Goal: Navigation & Orientation: Find specific page/section

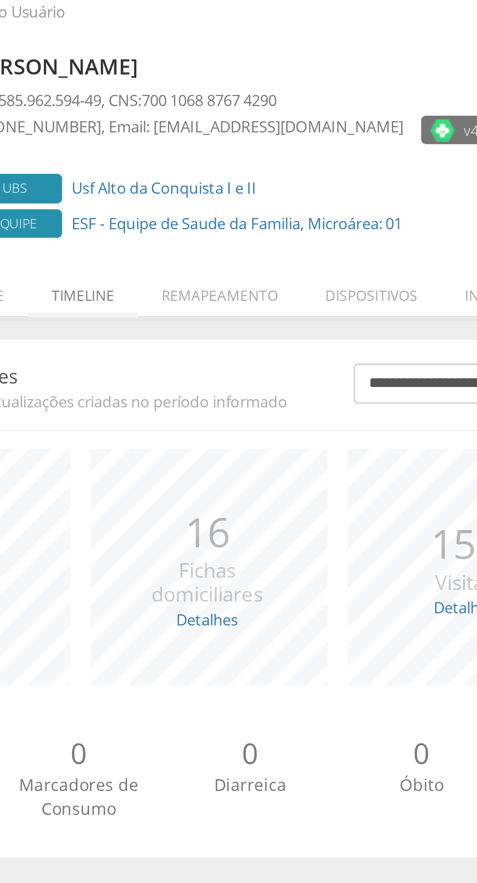
click at [142, 171] on li "Timeline" at bounding box center [134, 166] width 45 height 23
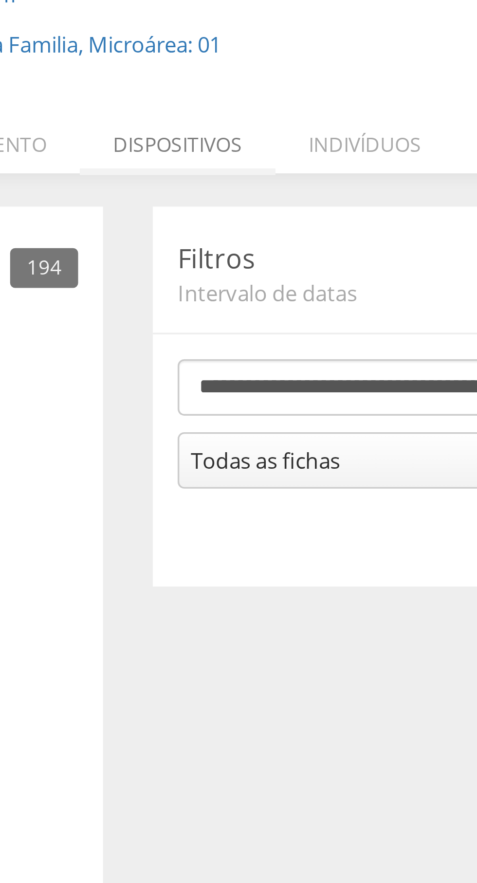
click at [257, 170] on li "Dispositivos" at bounding box center [252, 166] width 57 height 23
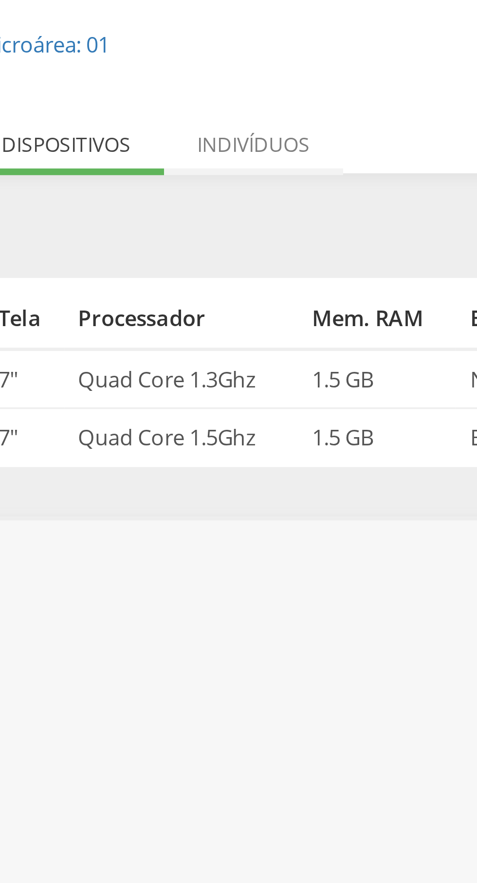
click at [312, 171] on li "Indivíduos" at bounding box center [308, 166] width 53 height 23
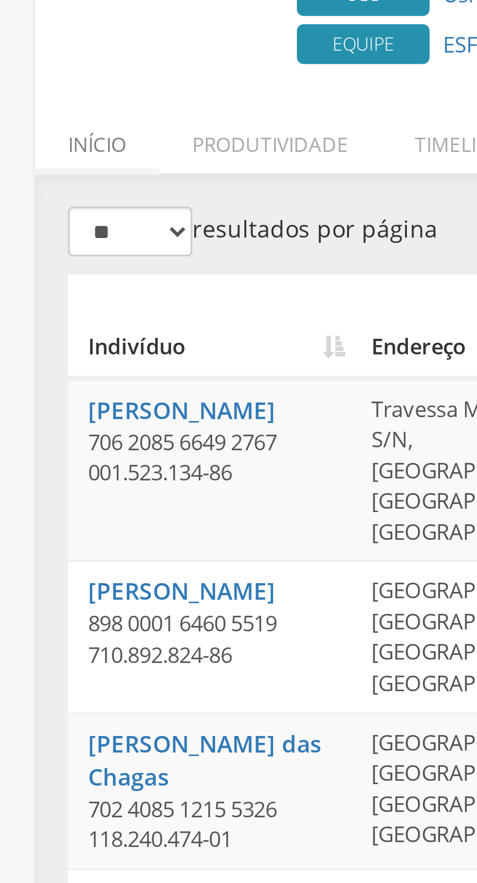
click at [27, 169] on li "Início" at bounding box center [28, 166] width 36 height 23
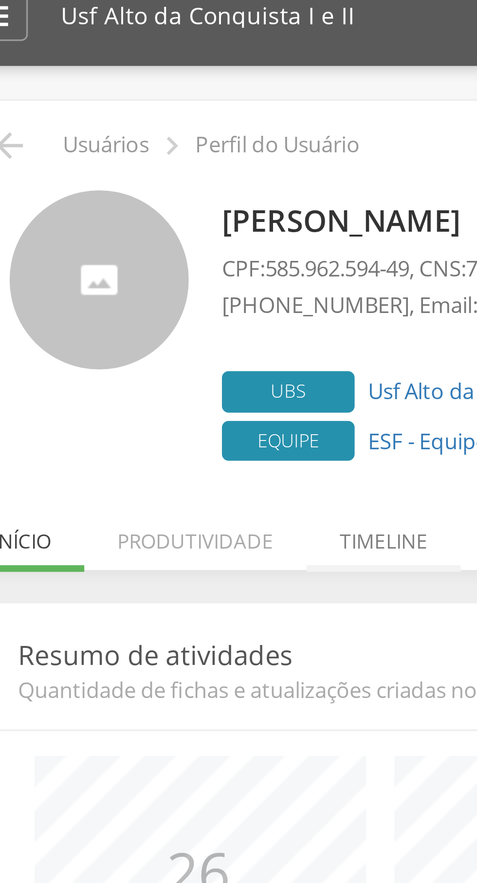
click at [131, 170] on li "Timeline" at bounding box center [134, 166] width 45 height 23
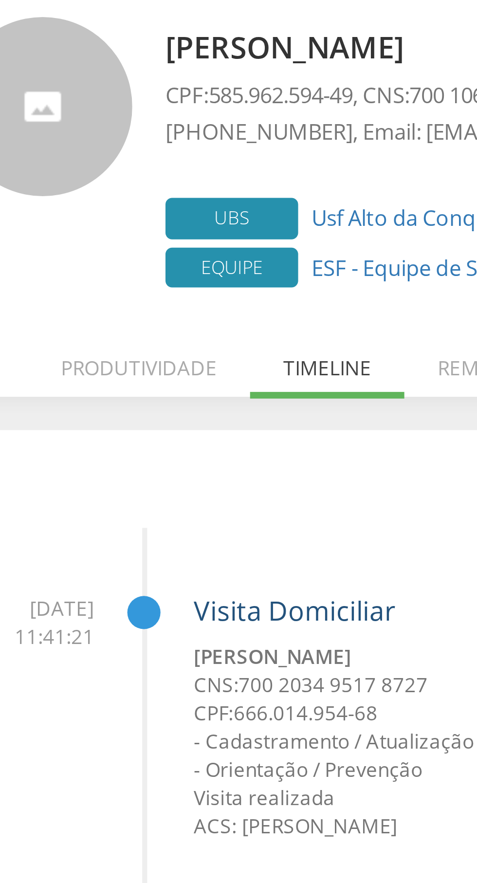
click at [128, 238] on link "Visita Domiciliar" at bounding box center [124, 240] width 59 height 11
